Goal: Information Seeking & Learning: Understand process/instructions

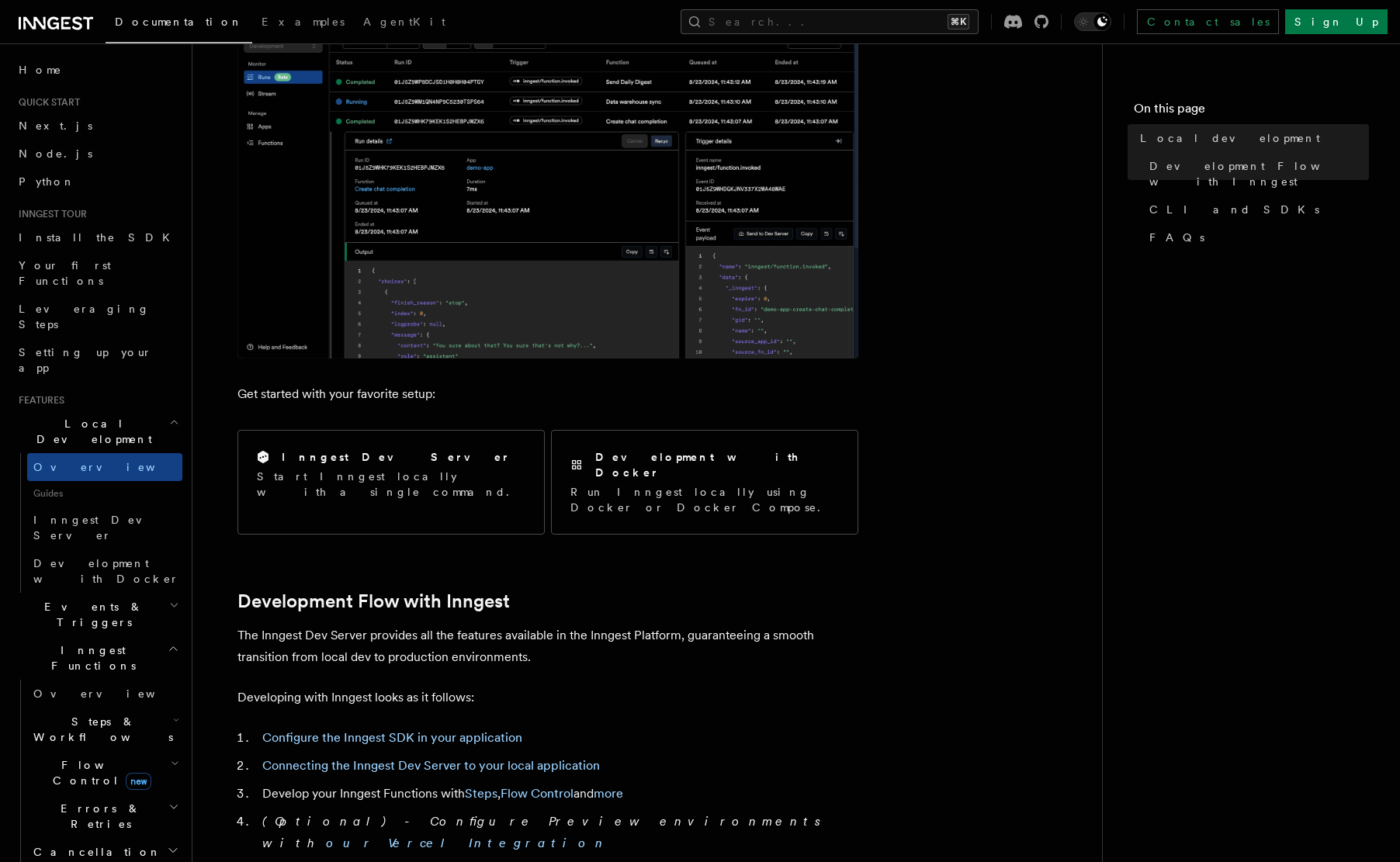
scroll to position [373, 0]
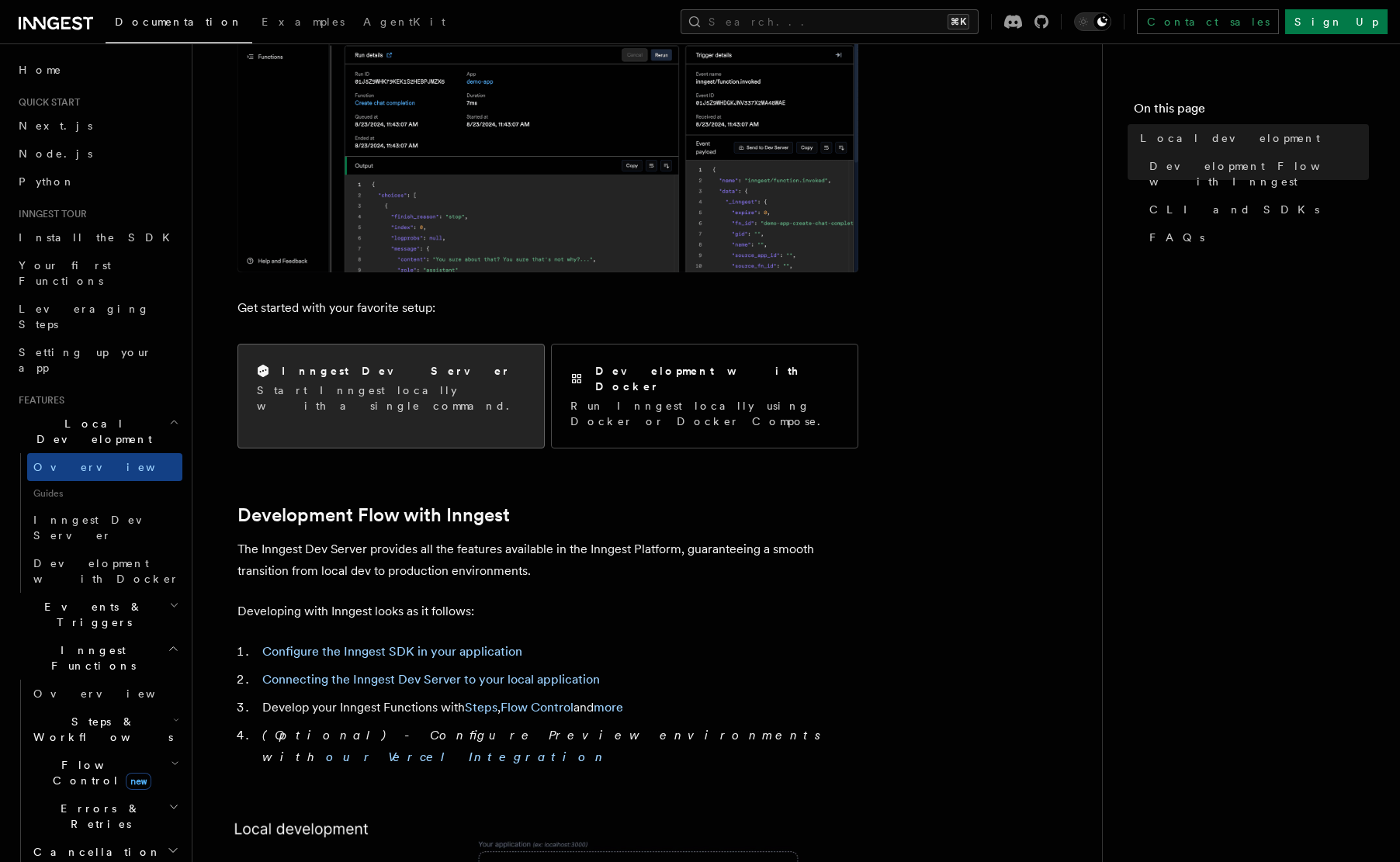
click at [415, 386] on p "Start Inngest locally with a single command." at bounding box center [391, 397] width 268 height 31
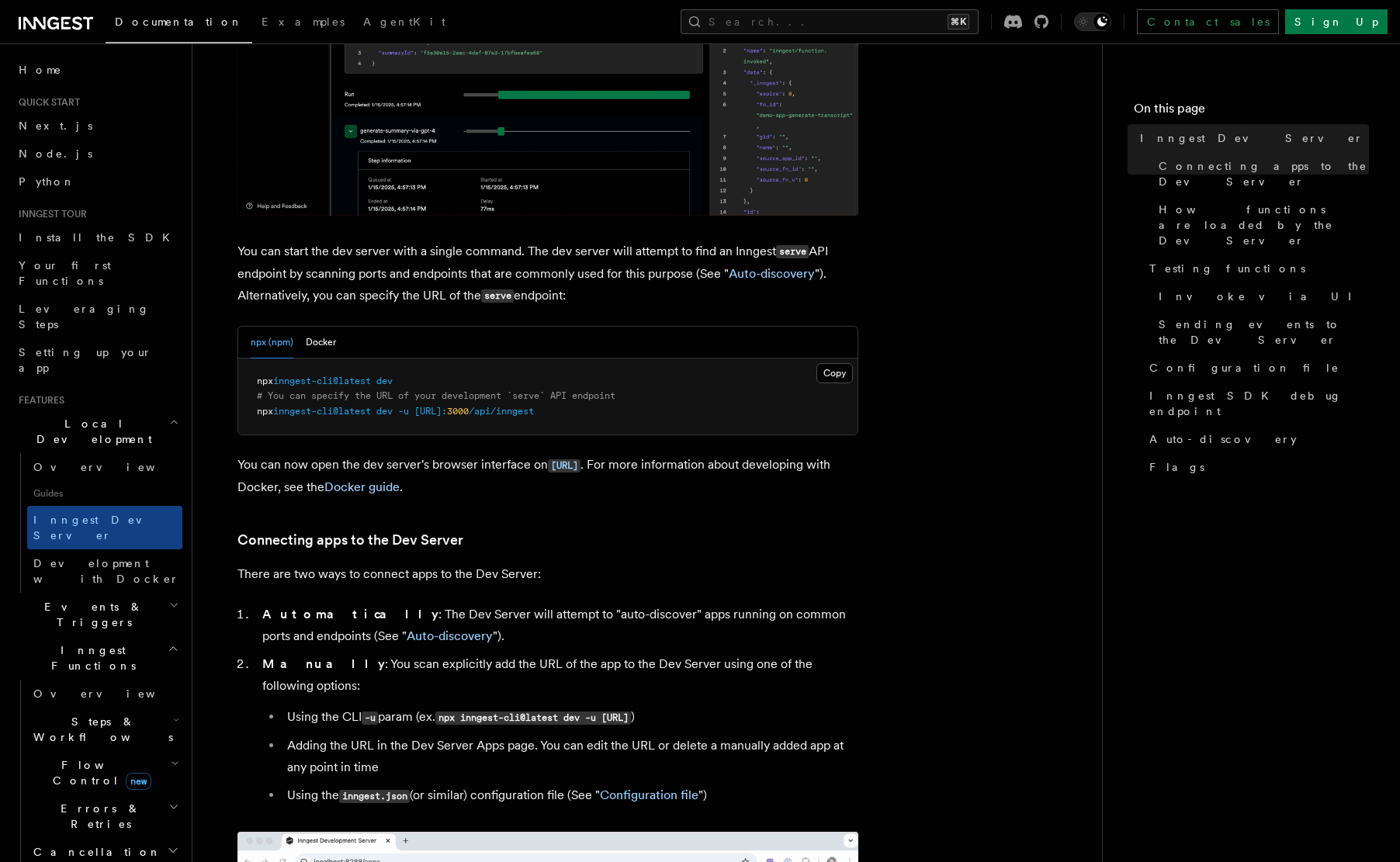
scroll to position [465, 0]
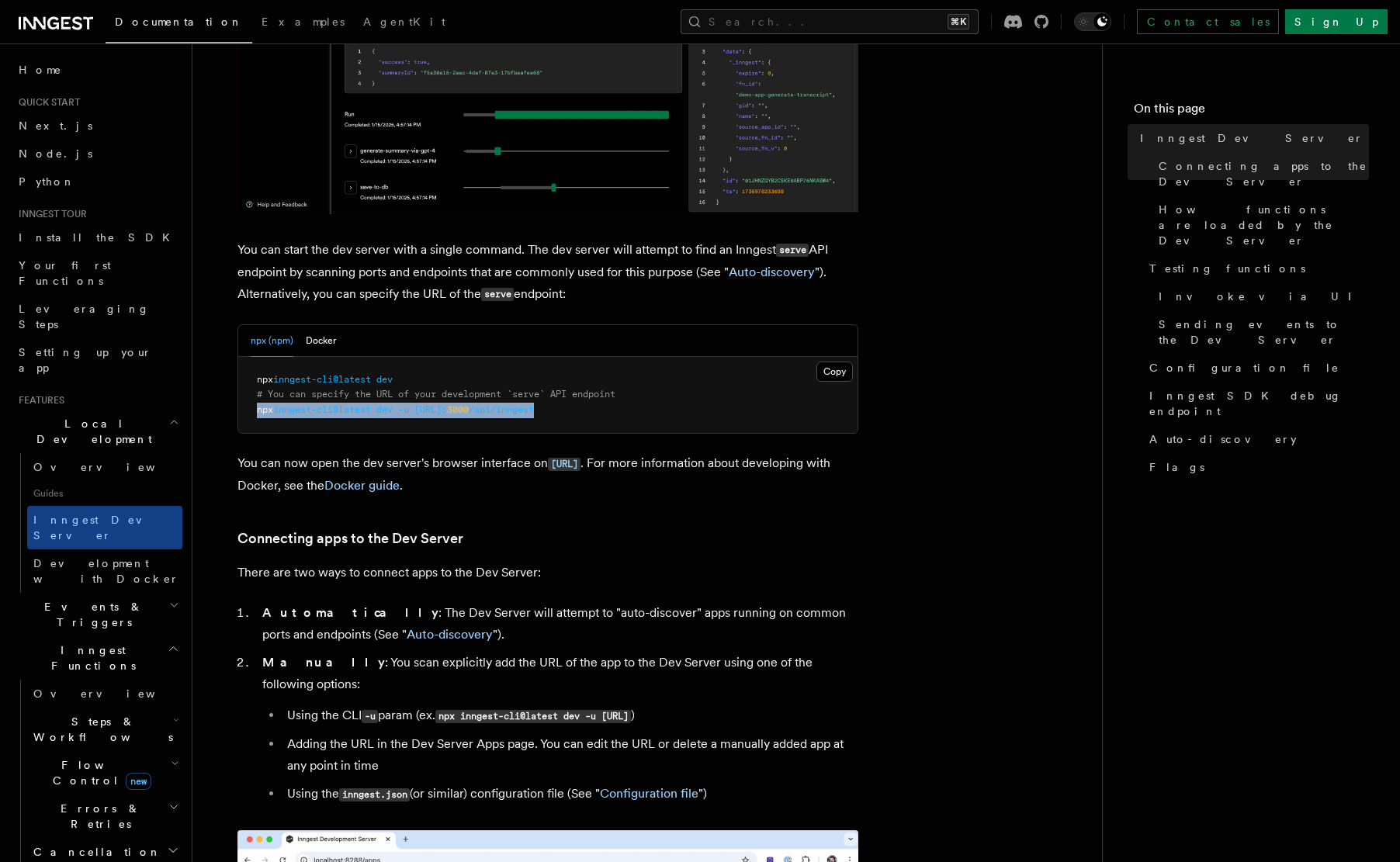
drag, startPoint x: 608, startPoint y: 411, endPoint x: 256, endPoint y: 411, distance: 352.0
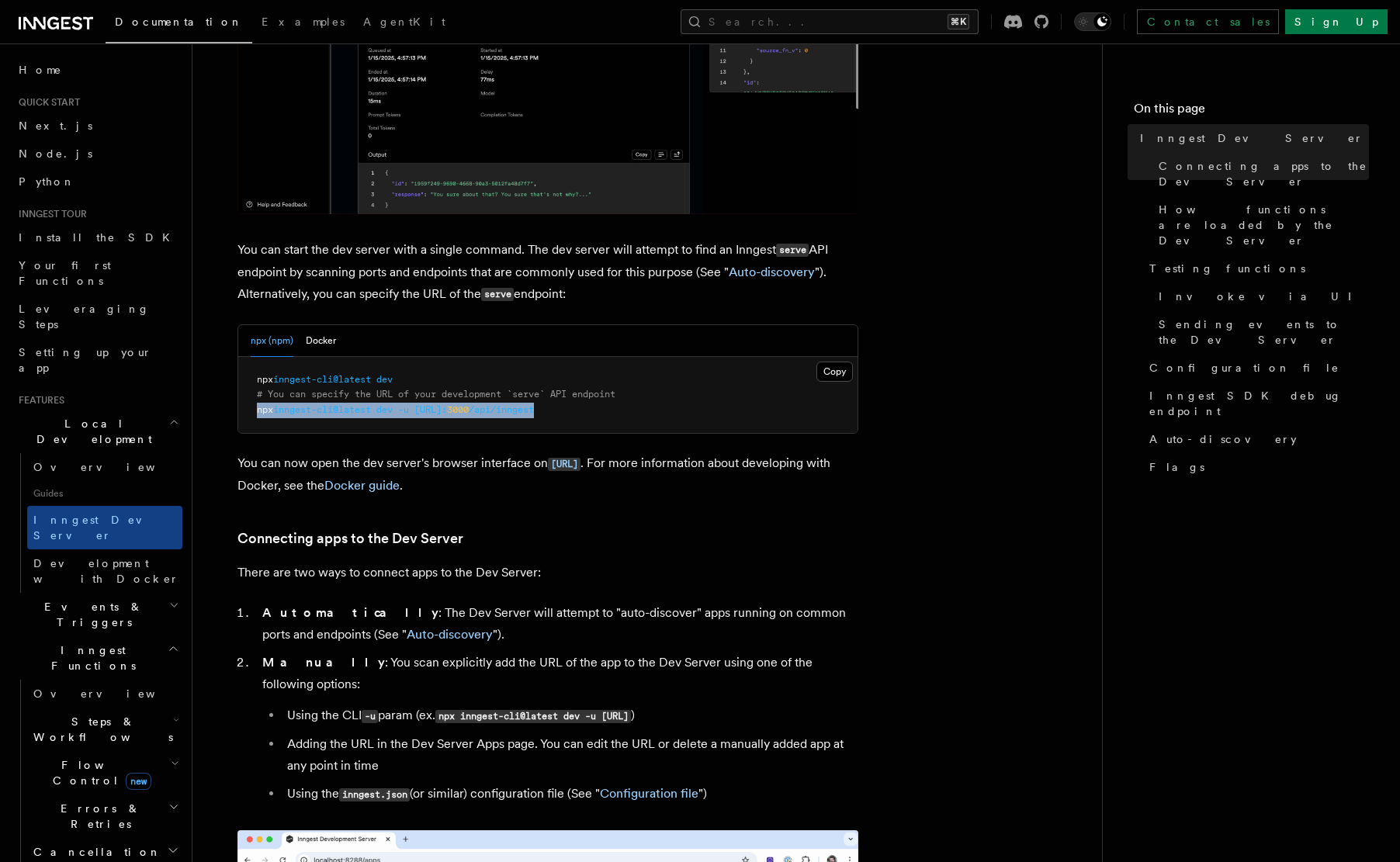
click at [256, 411] on pre "npx inngest-cli@latest dev # You can specify the URL of your development `serve…" at bounding box center [548, 395] width 619 height 76
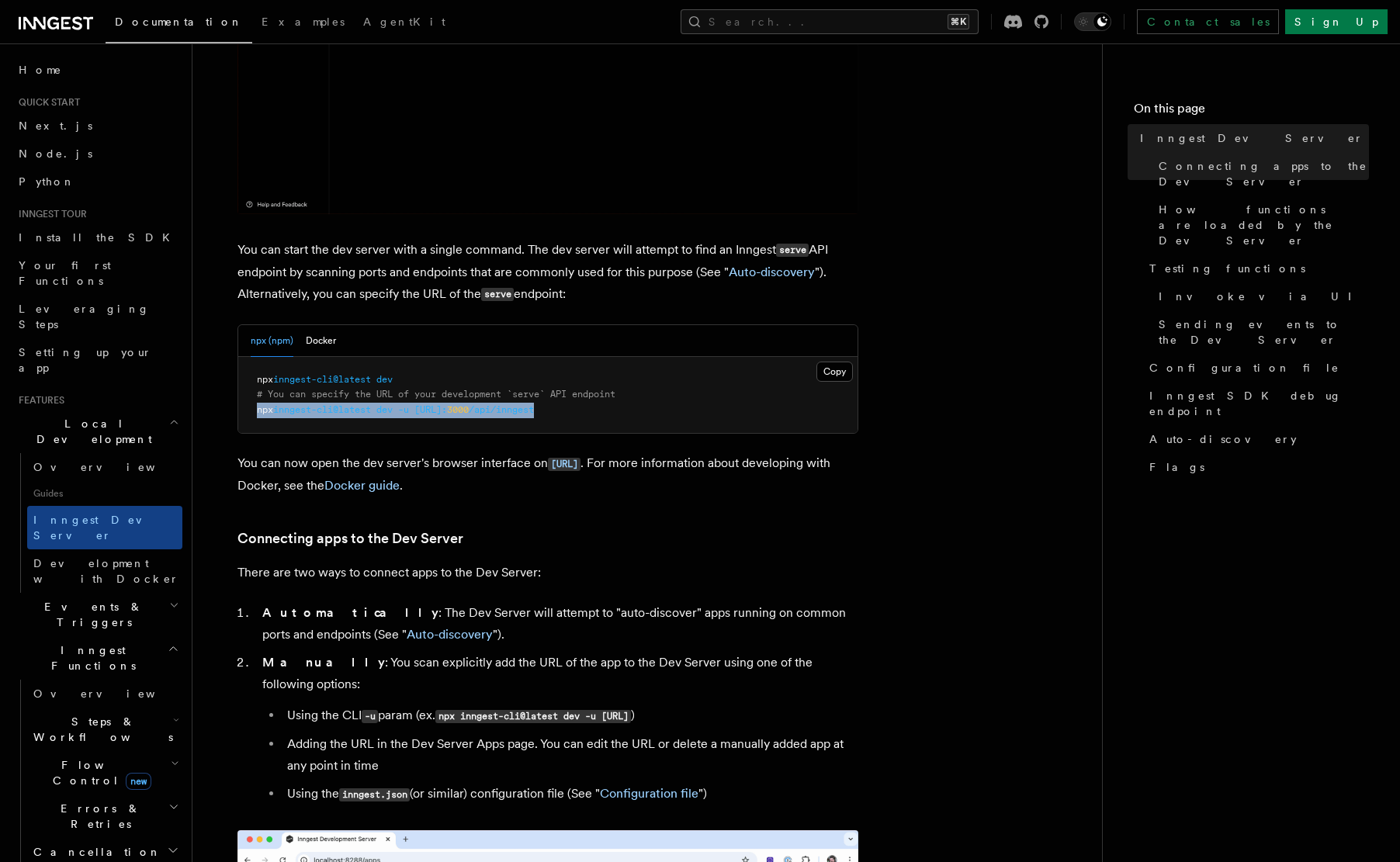
copy span "npx inngest-cli@latest dev -u [URL]: 3000 /api/inngest"
